Goal: Information Seeking & Learning: Check status

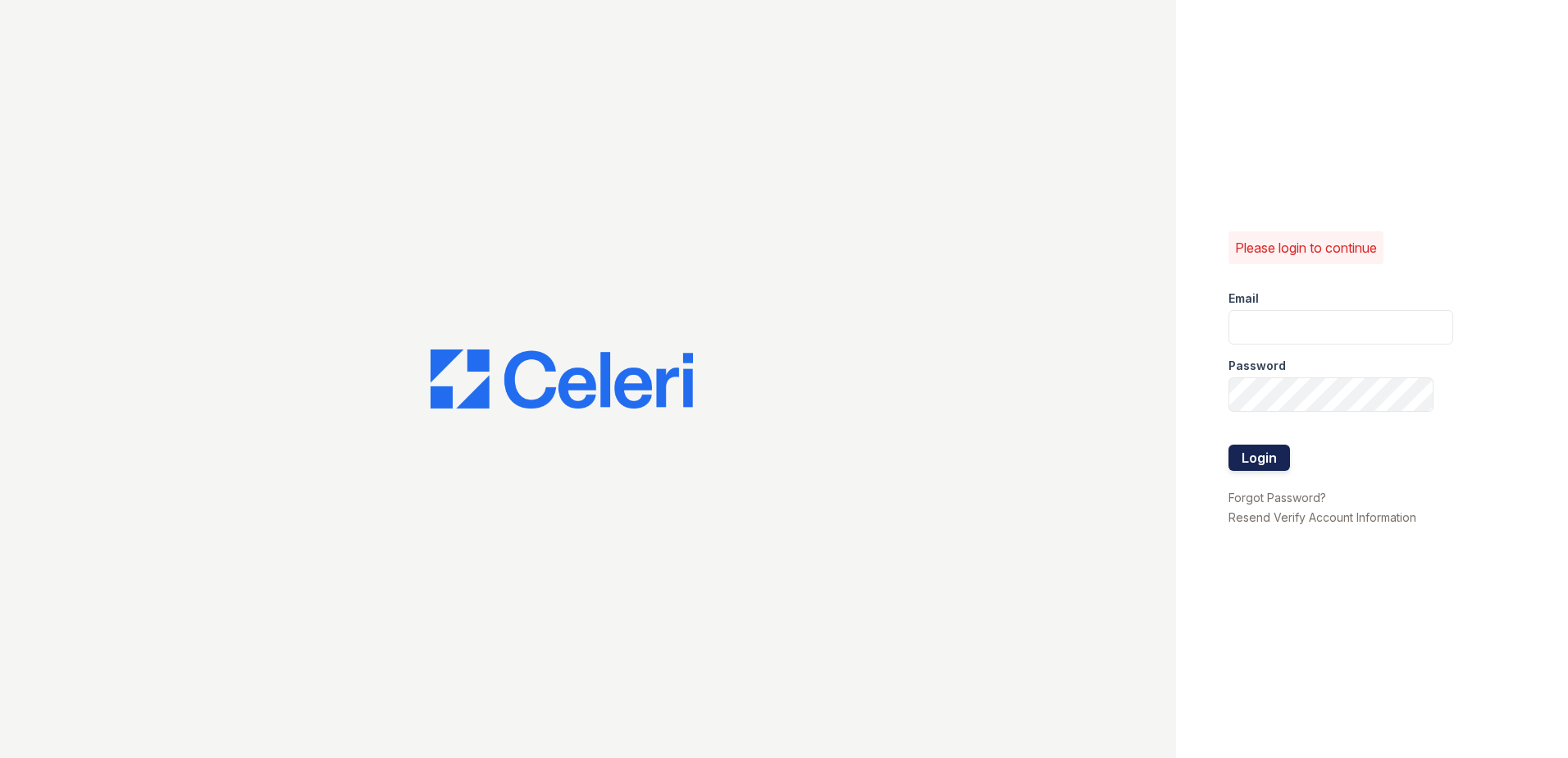
type input "sclarke@trinity-pm.com"
click at [1273, 451] on button "Login" at bounding box center [1259, 457] width 62 height 26
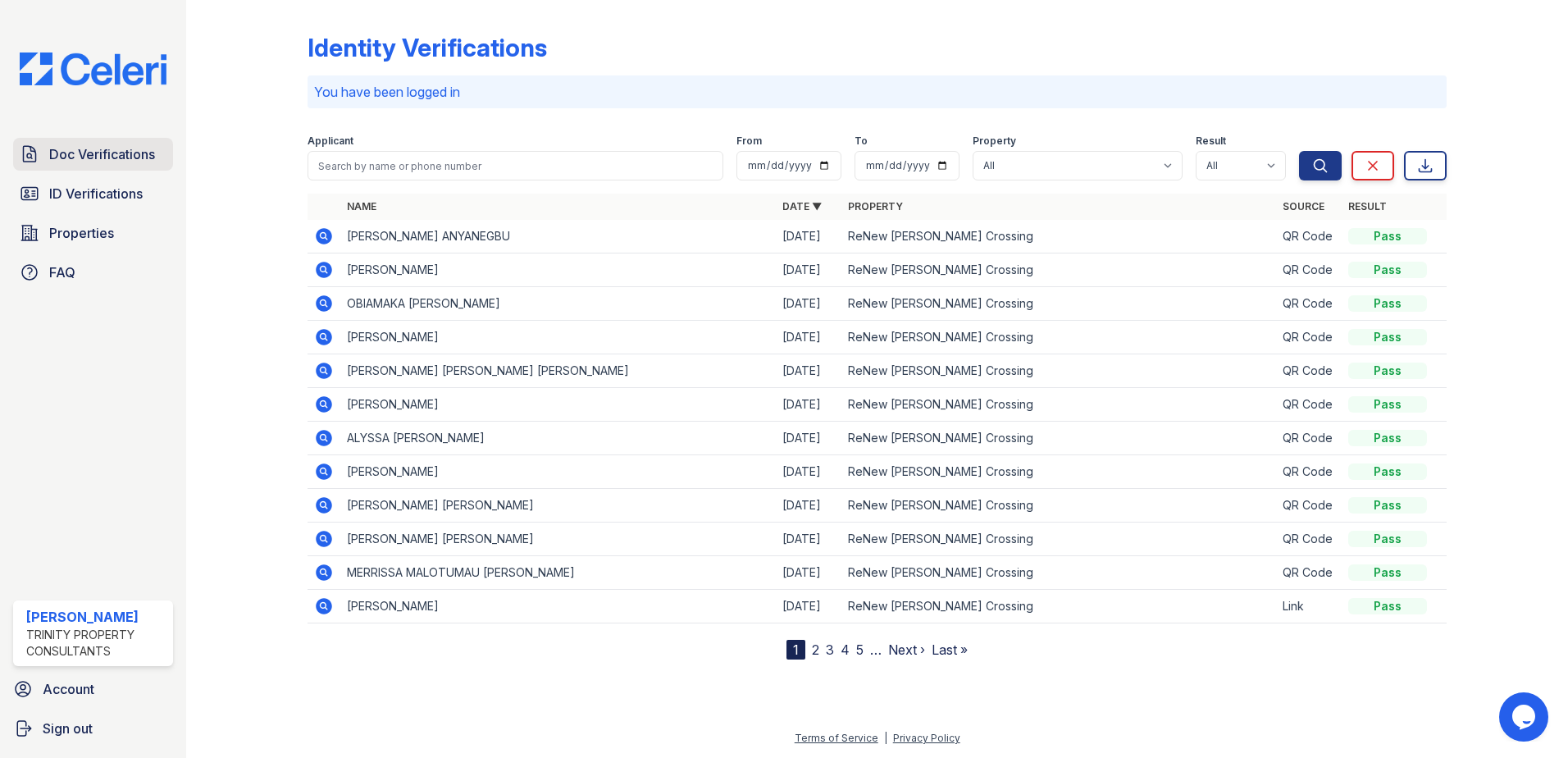
click at [93, 146] on span "Doc Verifications" at bounding box center [102, 154] width 106 height 20
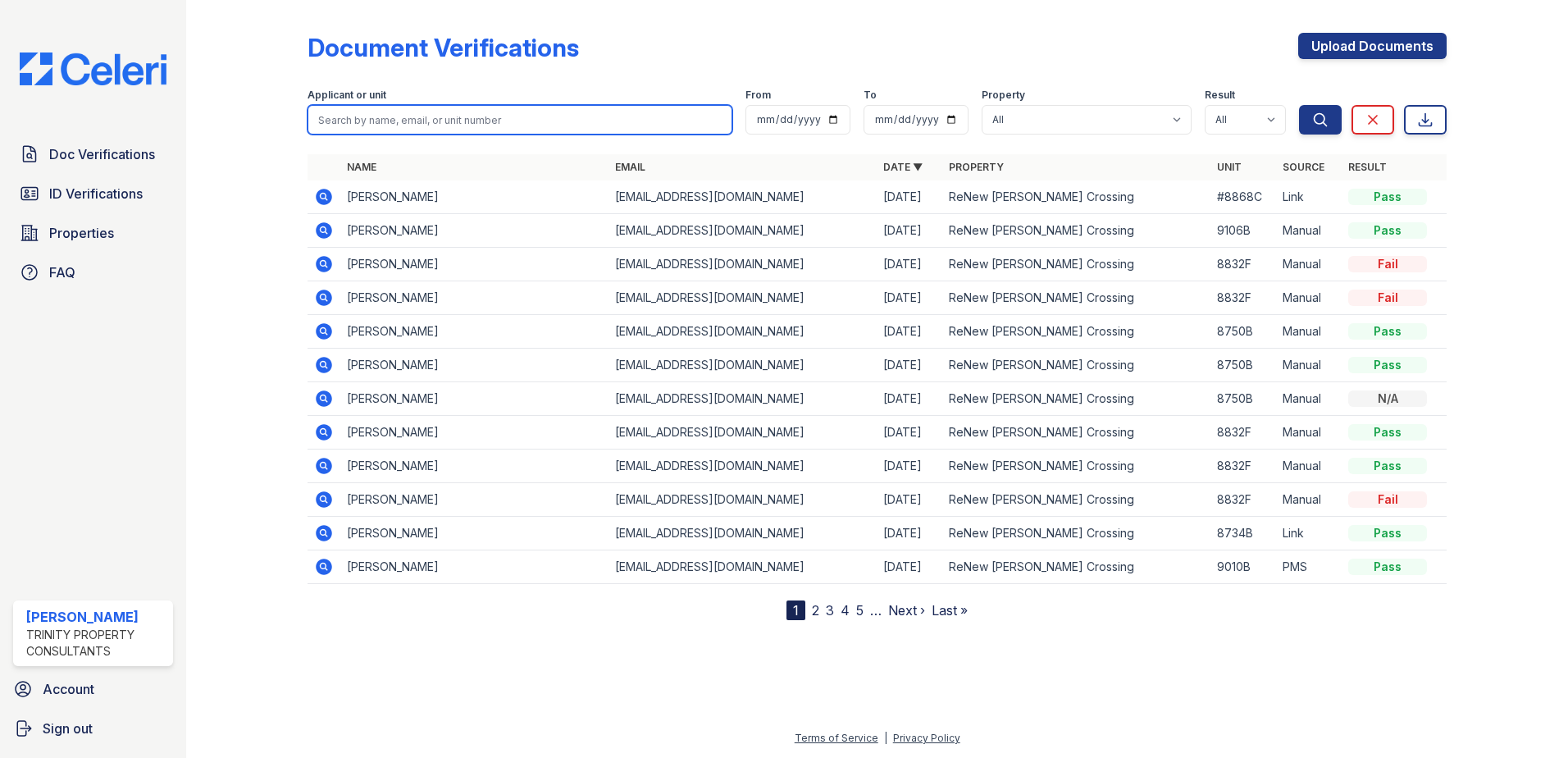
click at [393, 113] on input "search" at bounding box center [520, 120] width 425 height 29
type input "AAvtar"
click at [1299, 105] on button "Search" at bounding box center [1320, 120] width 42 height 29
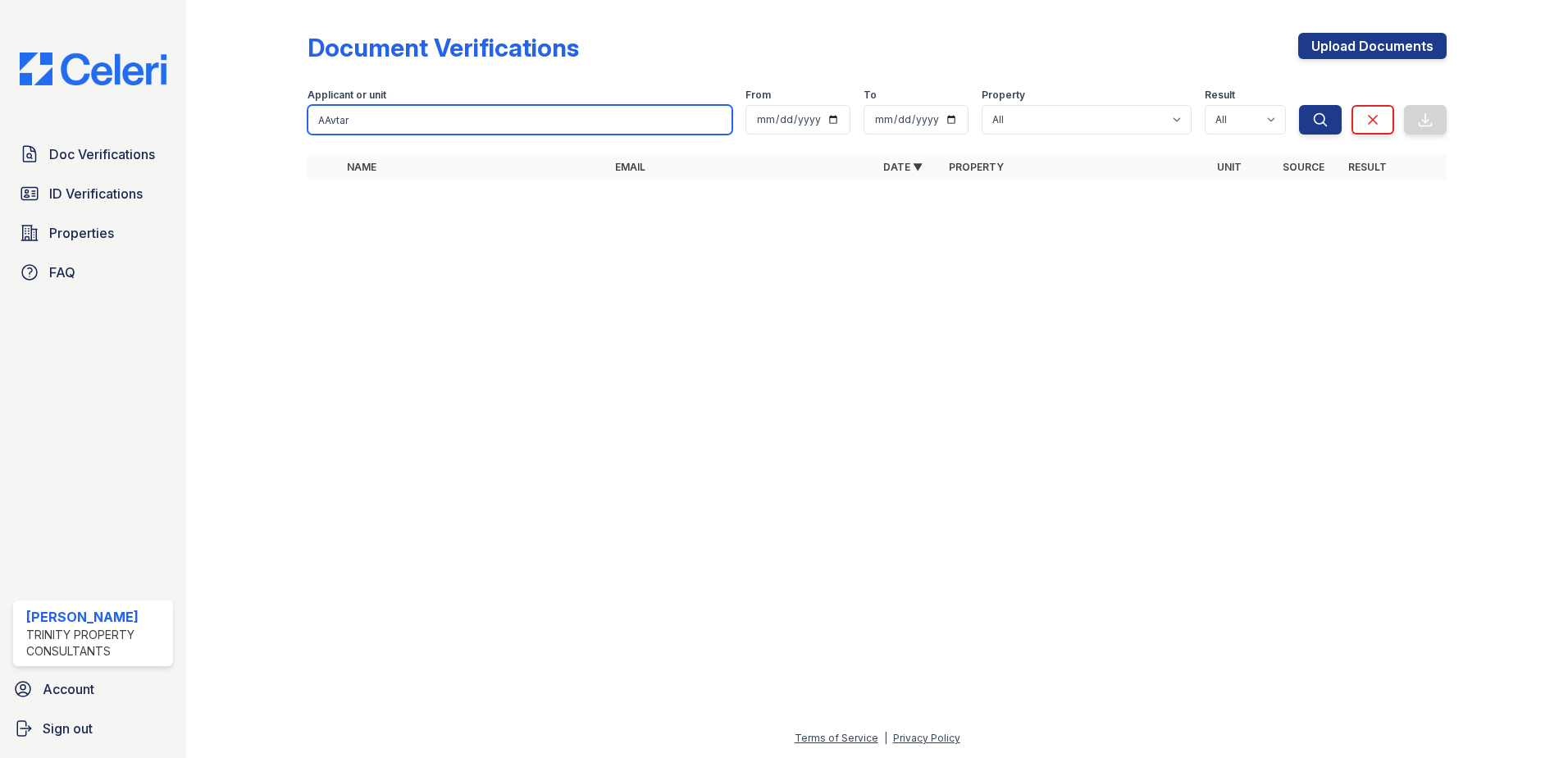
drag, startPoint x: 387, startPoint y: 123, endPoint x: 263, endPoint y: 105, distance: 125.3
click at [283, 106] on div "Document Verifications Upload Documents Filter Applicant or unit AAvtar From To…" at bounding box center [878, 111] width 1330 height 223
type input "Avatar"
click at [1299, 105] on button "Search" at bounding box center [1320, 120] width 42 height 29
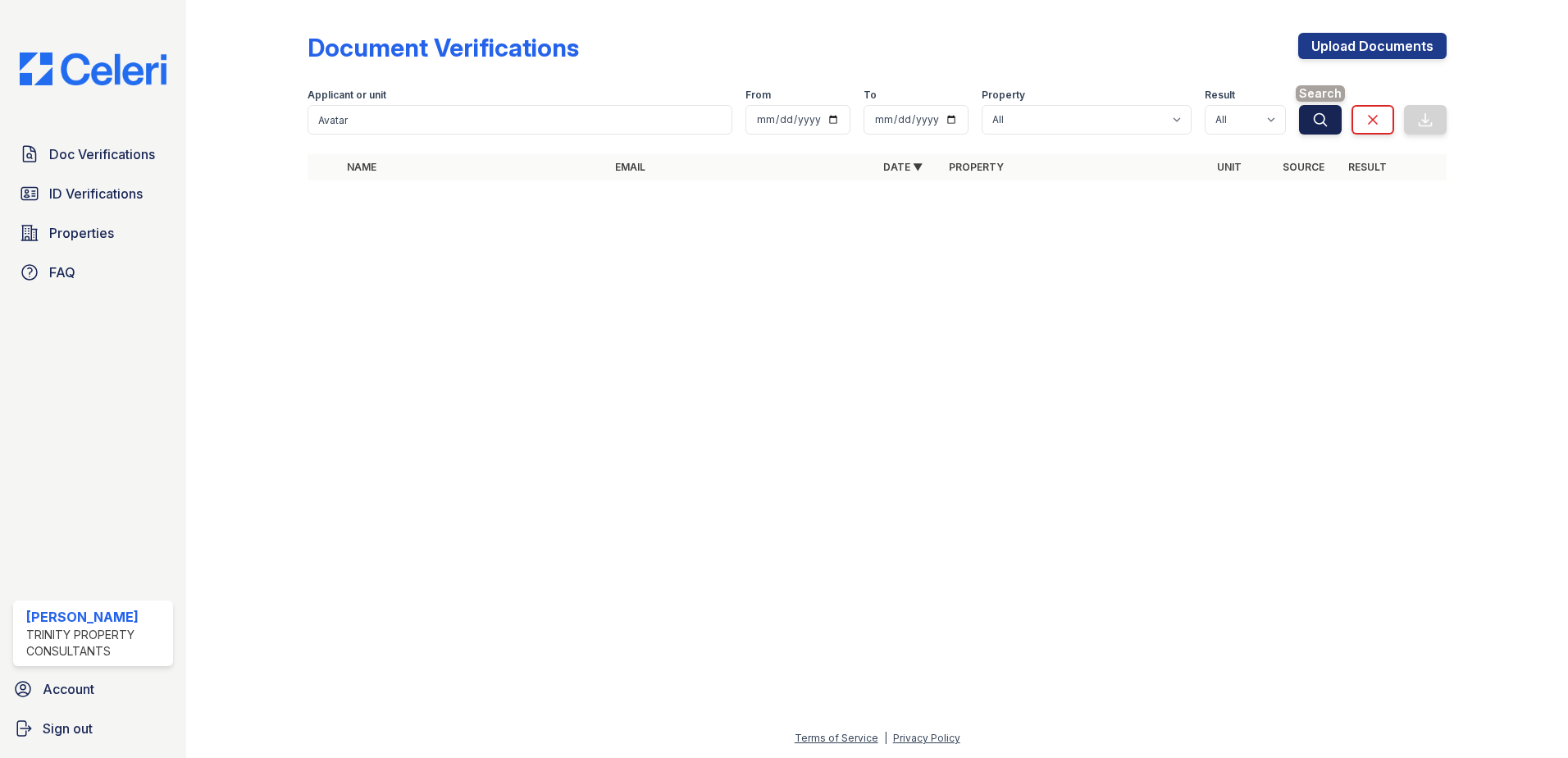
click at [1327, 115] on icon "submit" at bounding box center [1320, 120] width 17 height 17
click at [105, 181] on link "ID Verifications" at bounding box center [92, 193] width 160 height 32
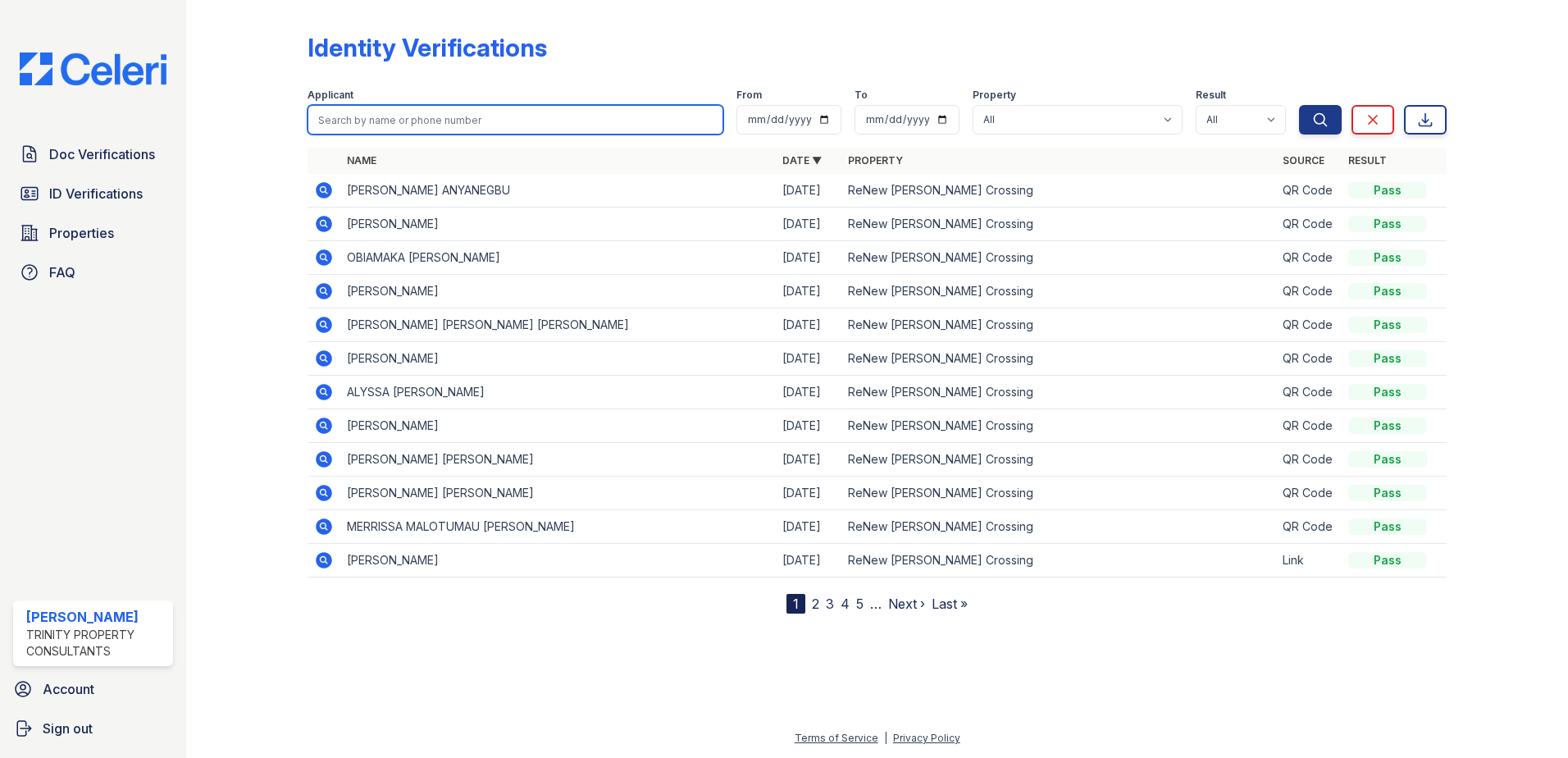
click at [376, 122] on input "search" at bounding box center [516, 120] width 416 height 29
type input "[DEMOGRAPHIC_DATA]"
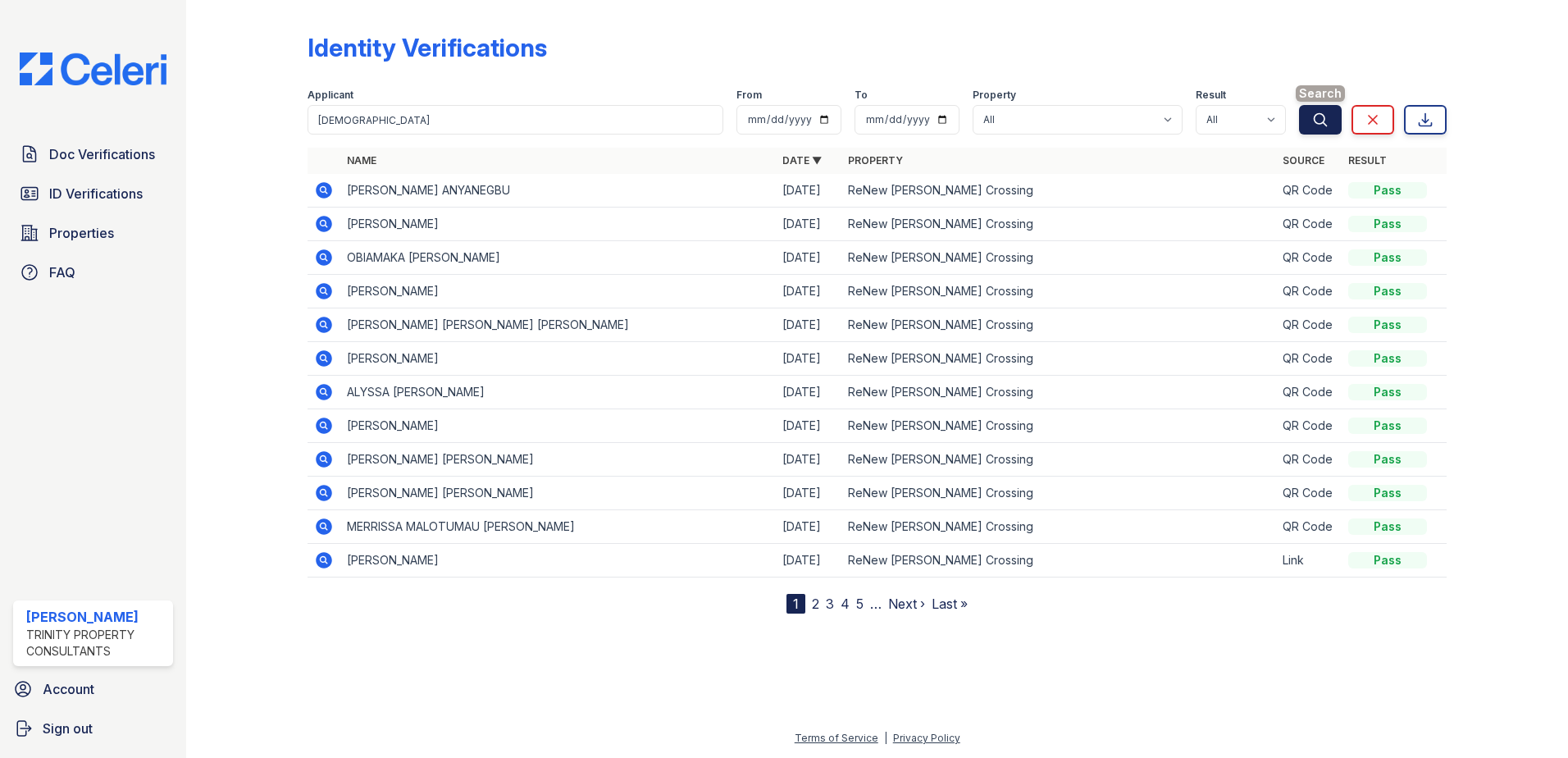
click at [1320, 113] on icon "submit" at bounding box center [1321, 119] width 13 height 13
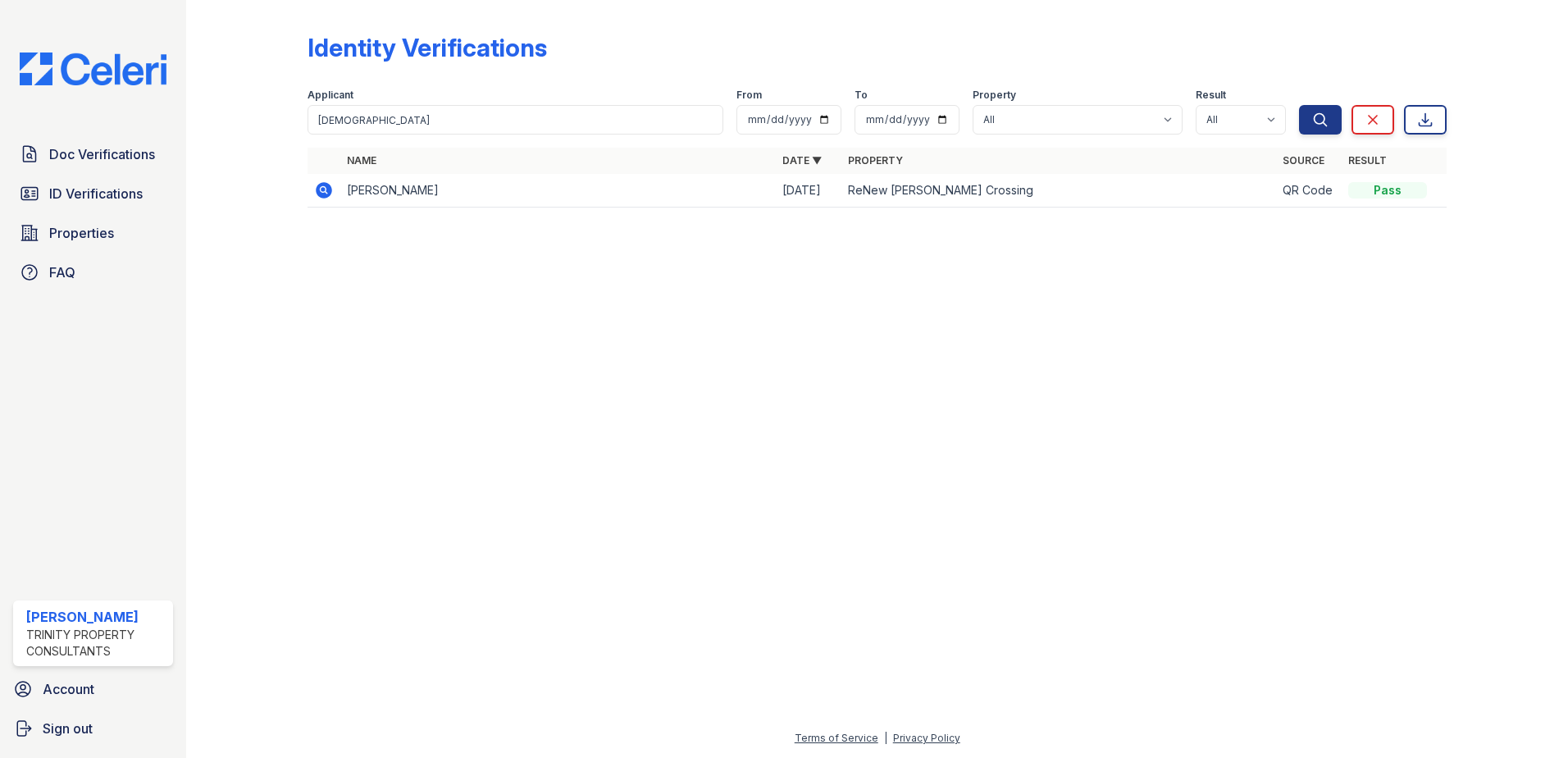
click at [328, 188] on icon at bounding box center [324, 190] width 17 height 17
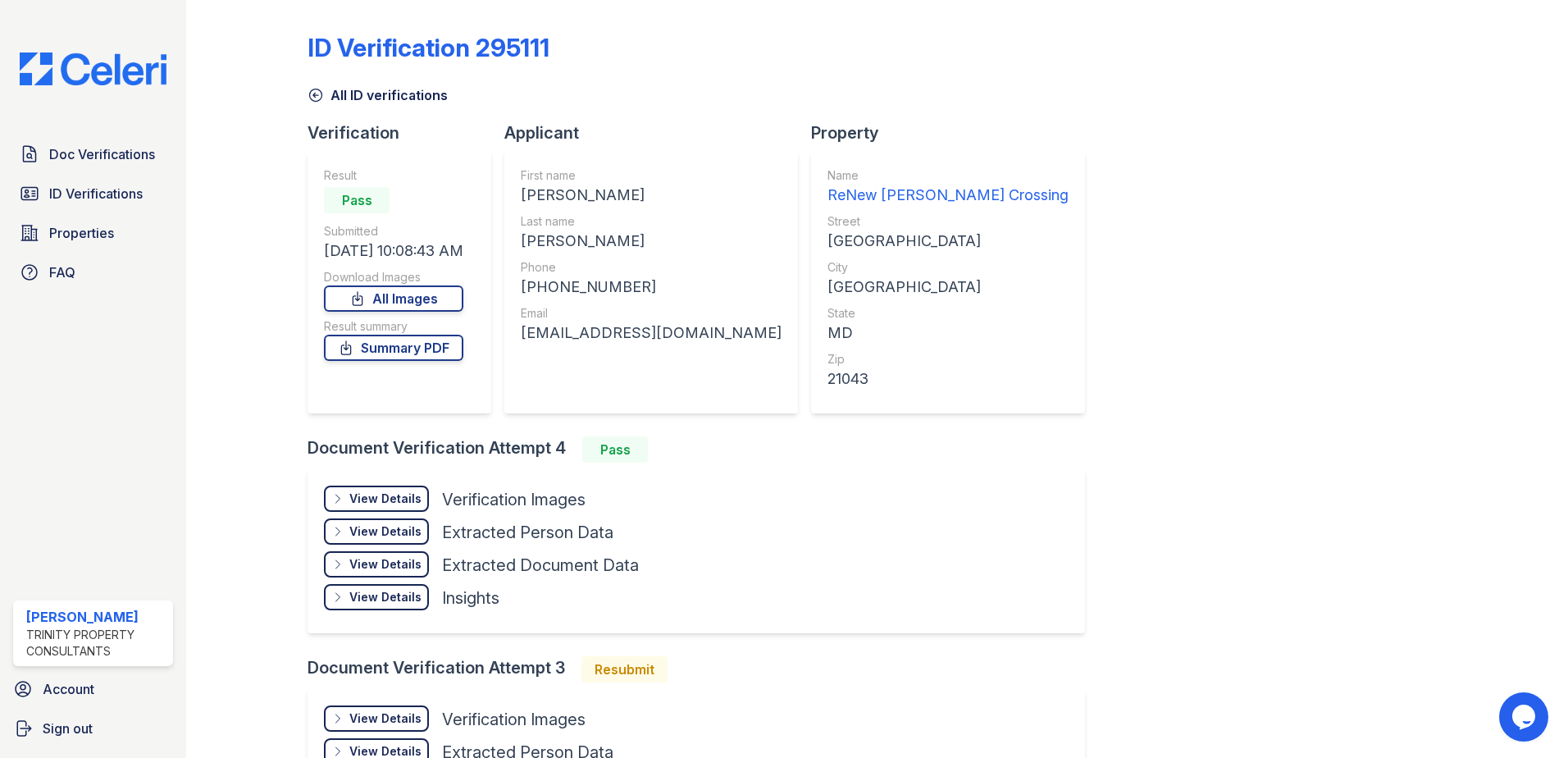
click at [411, 506] on div "View Details" at bounding box center [385, 498] width 73 height 17
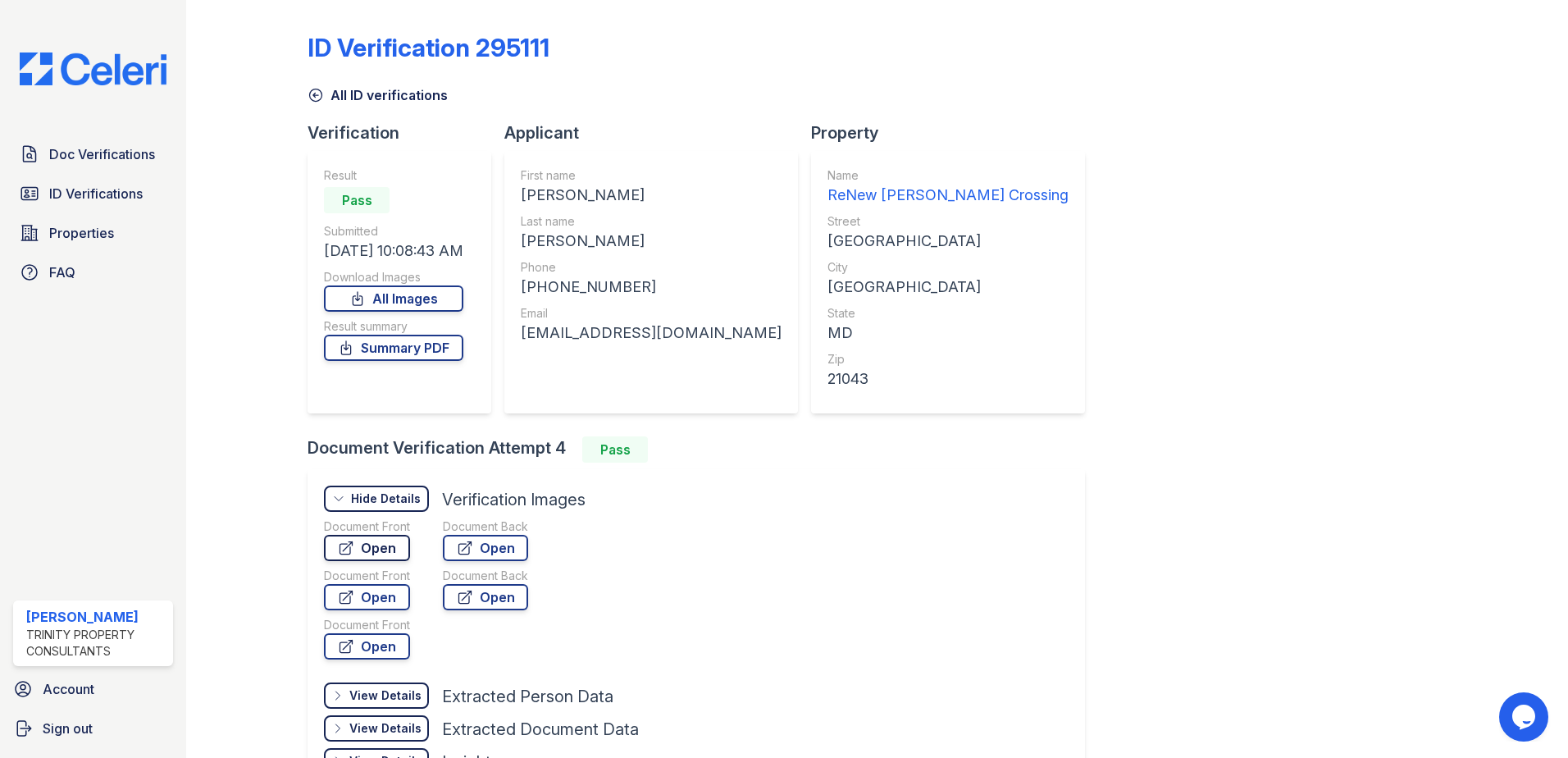
click at [383, 541] on link "Open" at bounding box center [367, 547] width 86 height 26
